Goal: Task Accomplishment & Management: Use online tool/utility

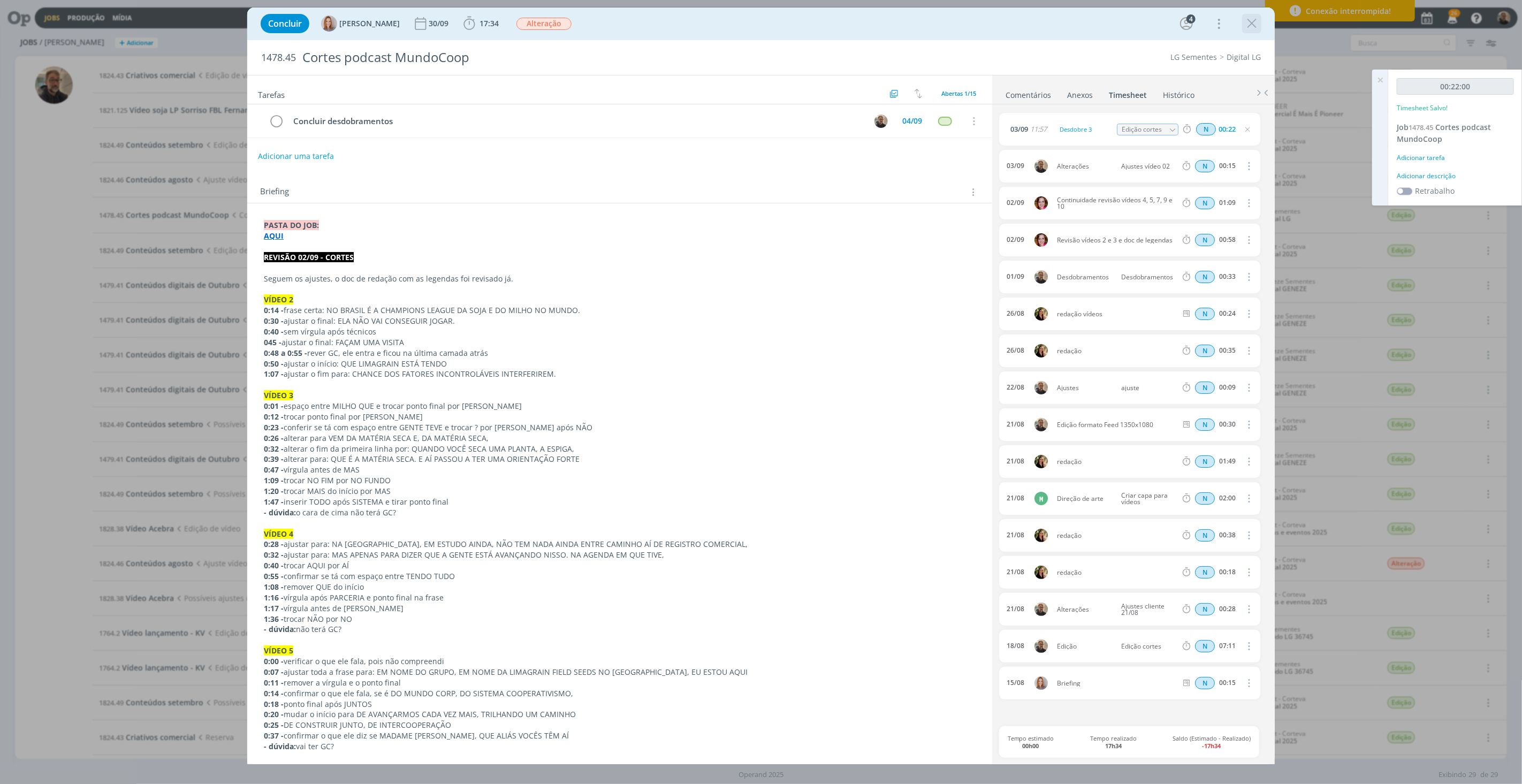
click at [1250, 27] on icon "dialog" at bounding box center [1252, 24] width 16 height 16
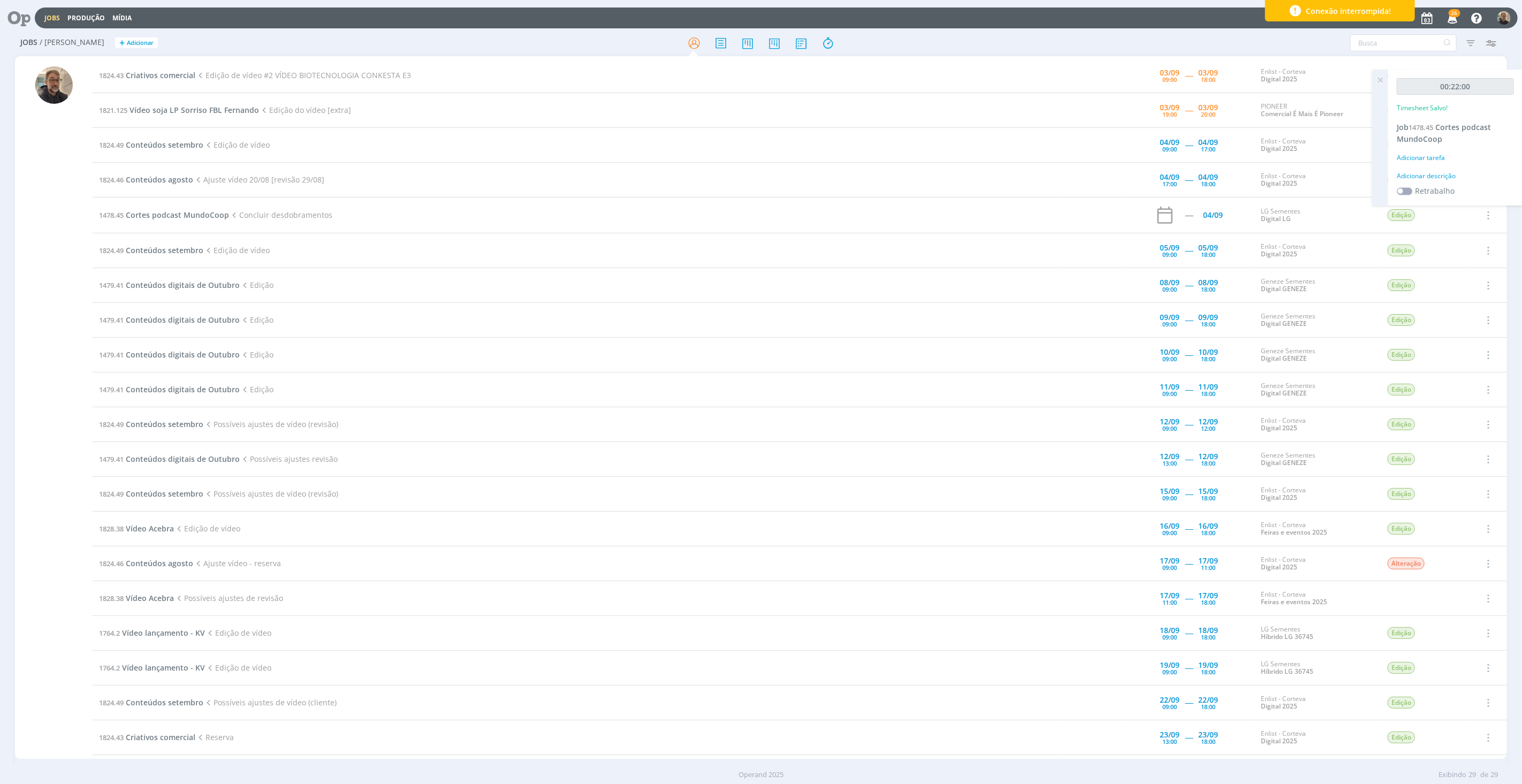
click at [1379, 79] on icon at bounding box center [1380, 80] width 19 height 21
click at [19, 20] on icon at bounding box center [15, 17] width 22 height 21
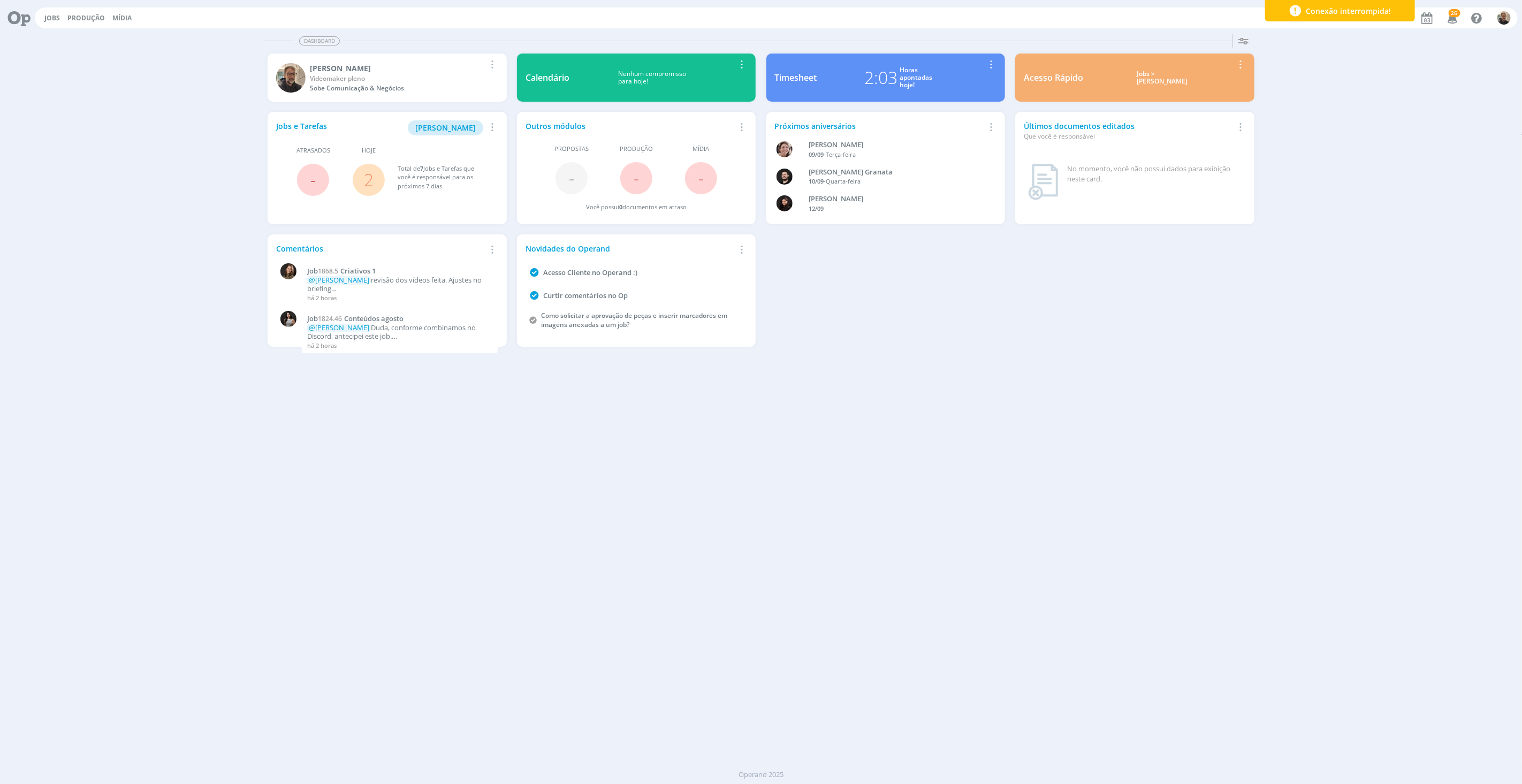
click at [371, 183] on link "2" at bounding box center [369, 180] width 10 height 23
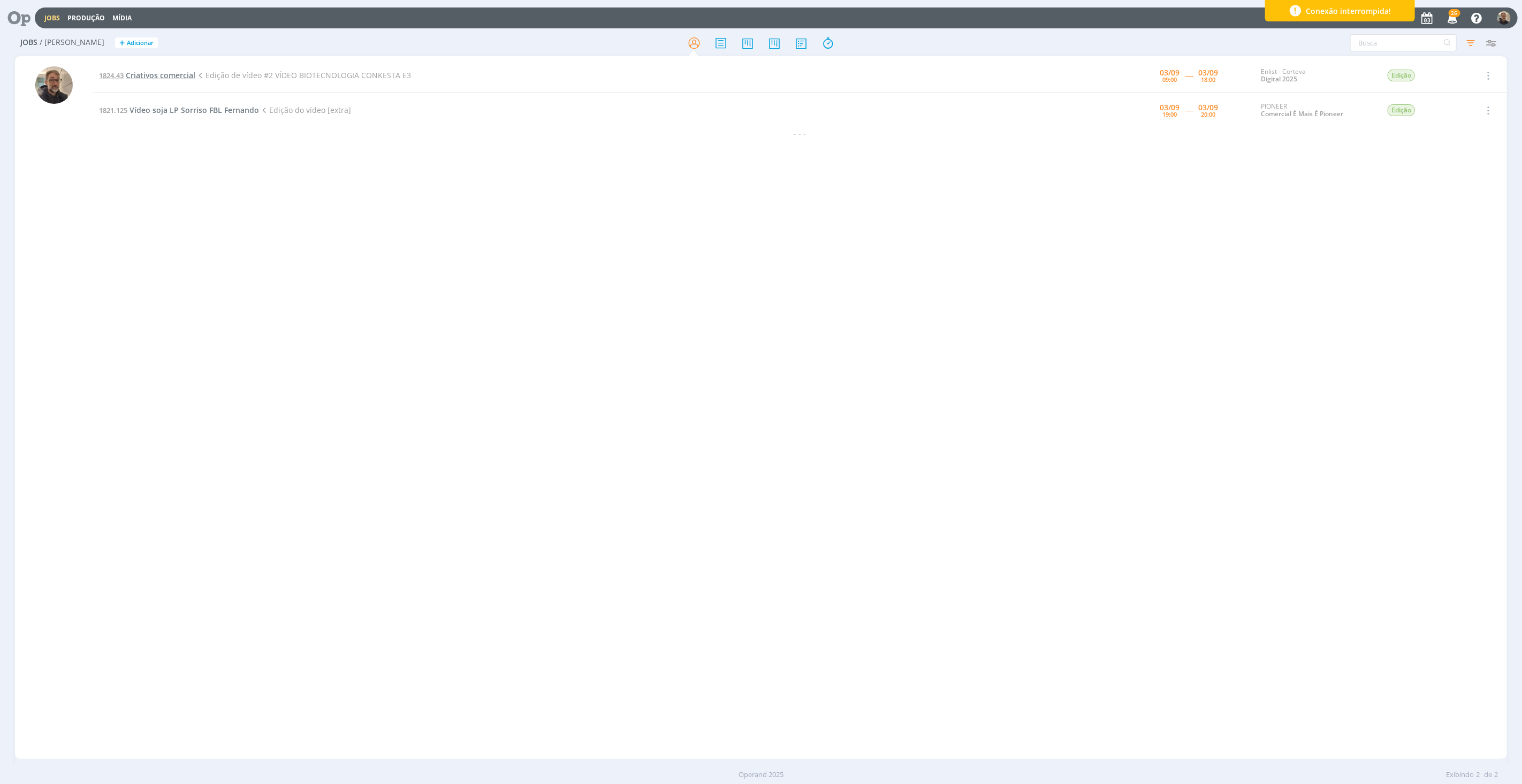
click at [151, 75] on span "Criativos comercial" at bounding box center [160, 75] width 70 height 10
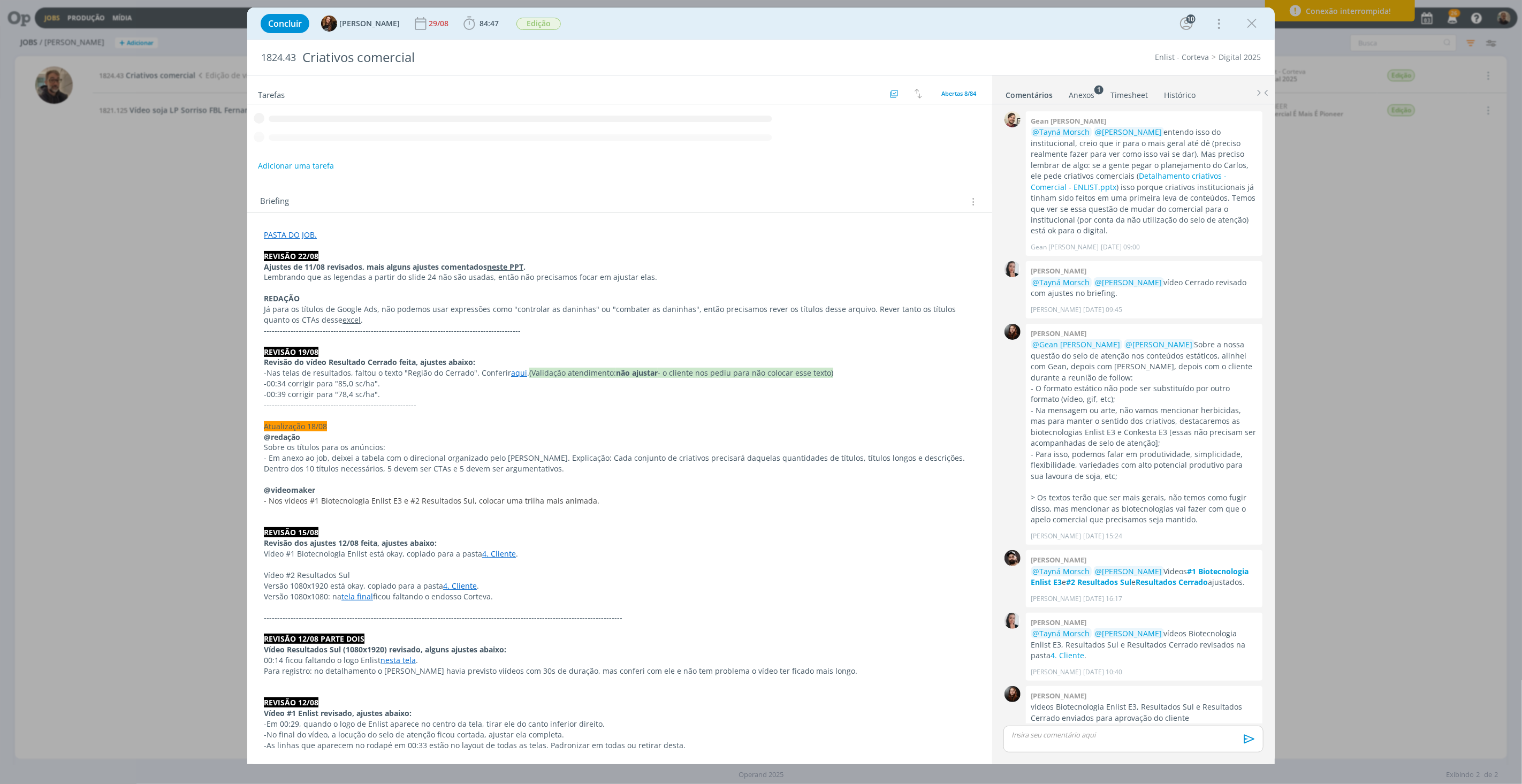
scroll to position [983, 0]
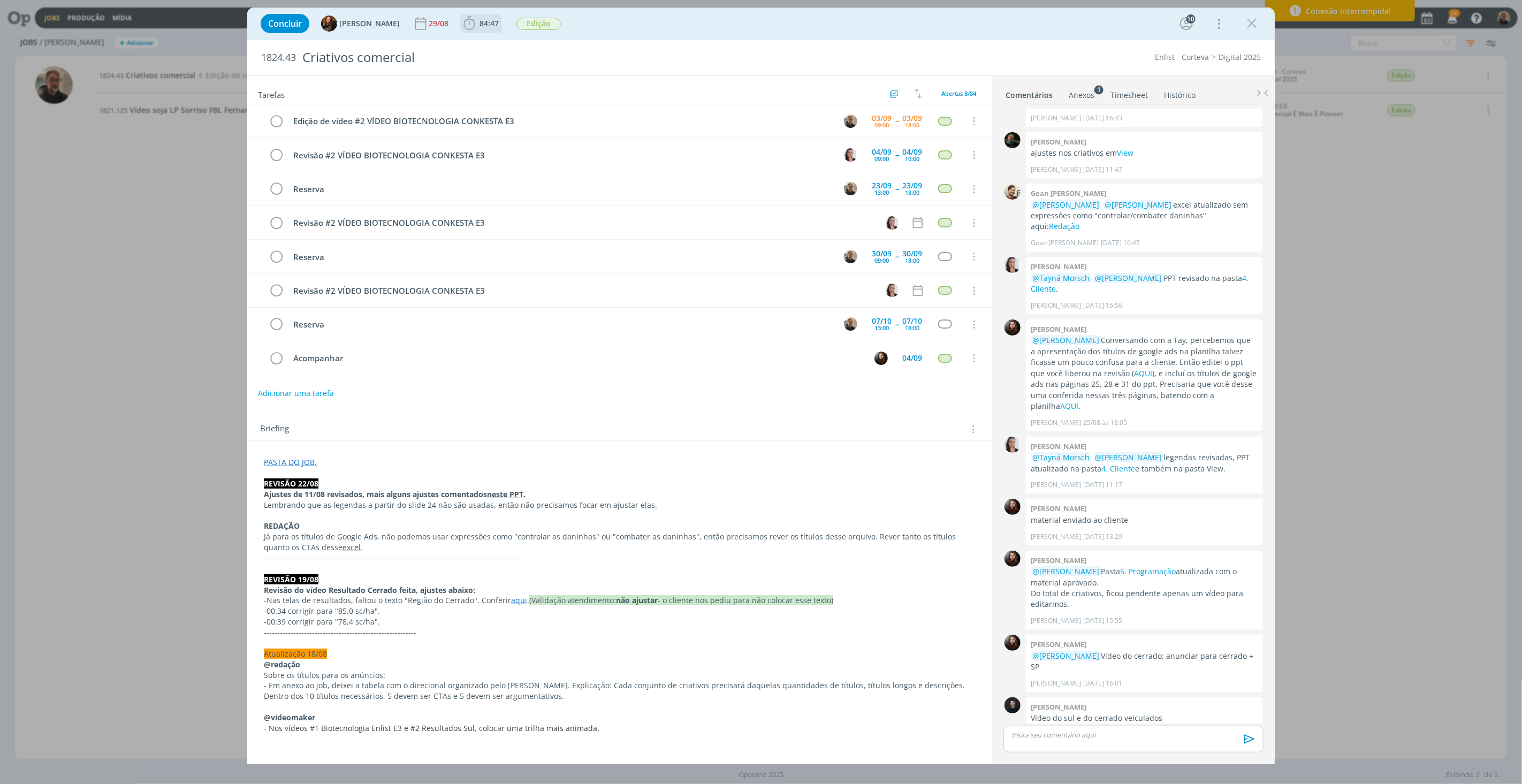
click at [479, 22] on span "84:47" at bounding box center [488, 23] width 19 height 10
click at [489, 39] on button "Iniciar" at bounding box center [495, 47] width 42 height 15
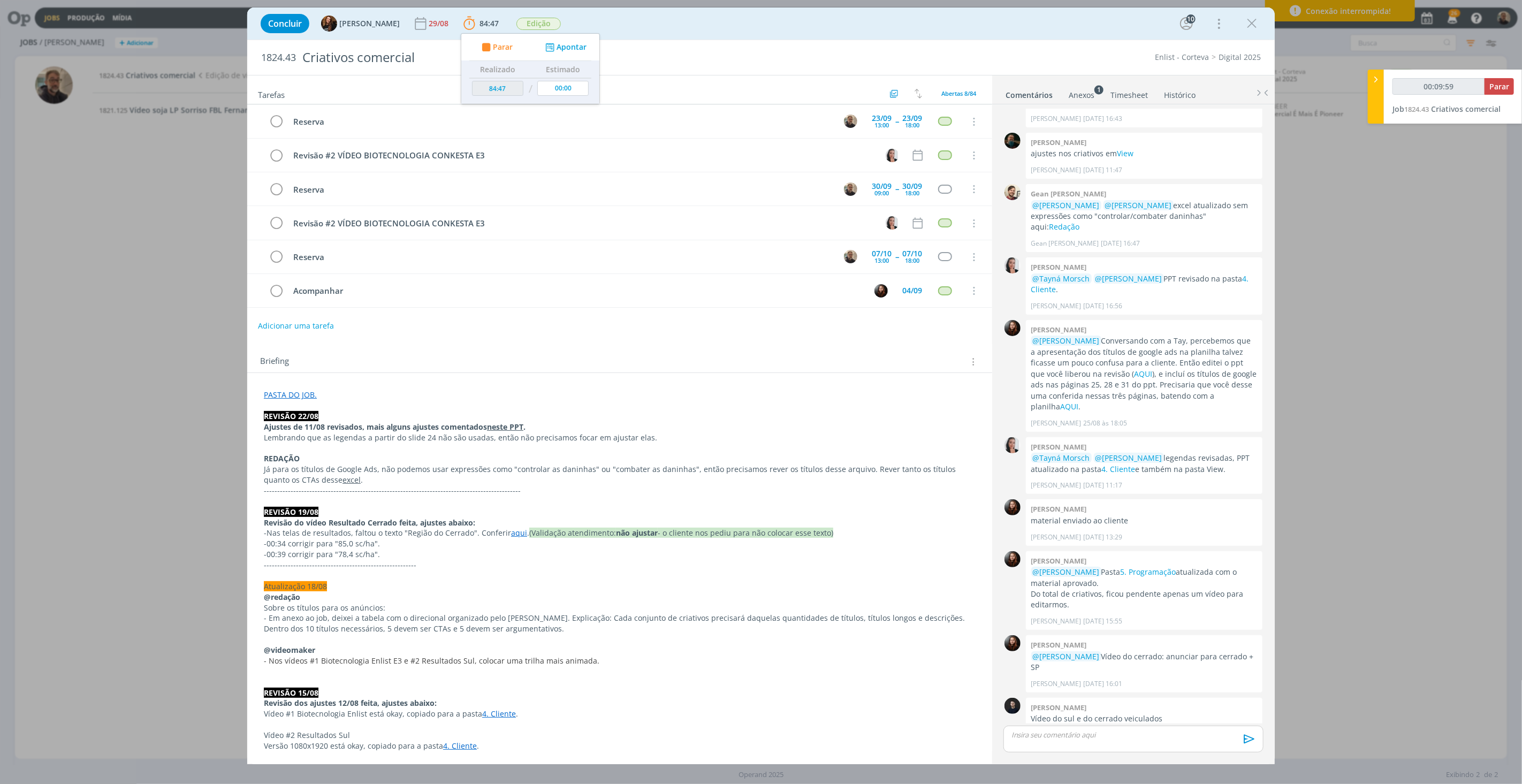
scroll to position [0, 0]
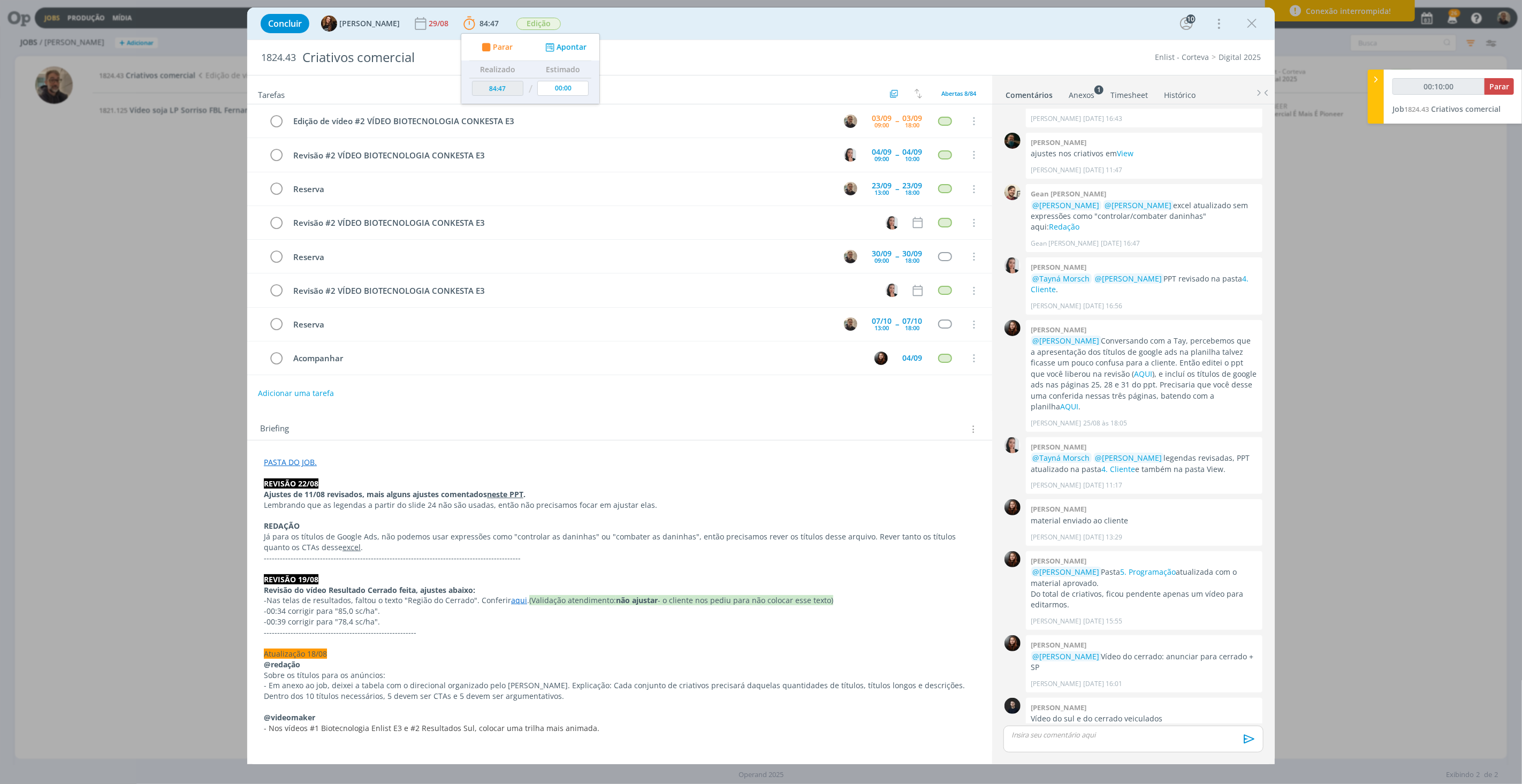
click at [295, 461] on link "PASTA DO JOB." at bounding box center [290, 462] width 53 height 10
click at [356, 483] on link "[URL][DOMAIN_NAME]" at bounding box center [333, 483] width 80 height 14
type input "00:40:23"
